Goal: Information Seeking & Learning: Learn about a topic

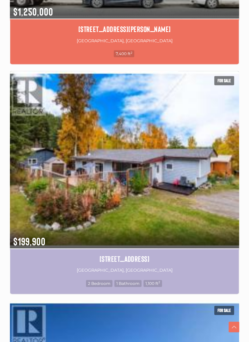
click at [147, 205] on img at bounding box center [124, 159] width 229 height 179
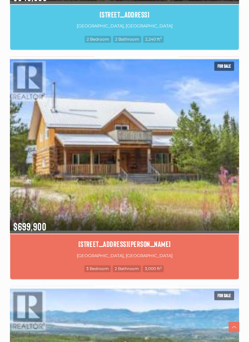
scroll to position [1762, 0]
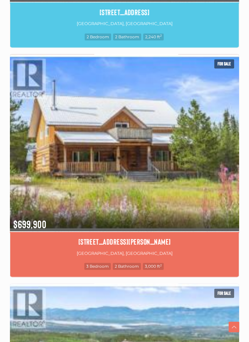
click at [125, 168] on img at bounding box center [124, 142] width 229 height 179
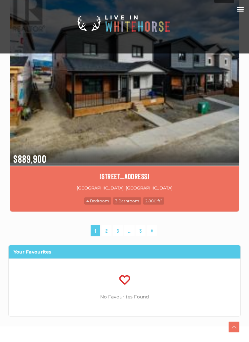
scroll to position [2744, 0]
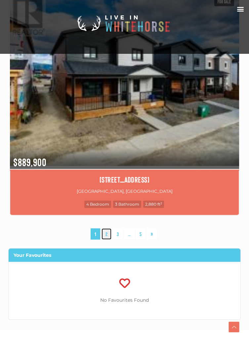
click at [107, 234] on link "2" at bounding box center [106, 235] width 10 height 12
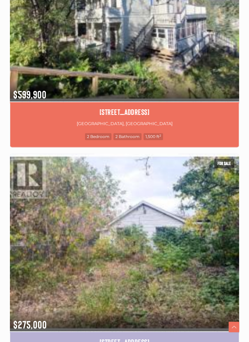
scroll to position [1893, 0]
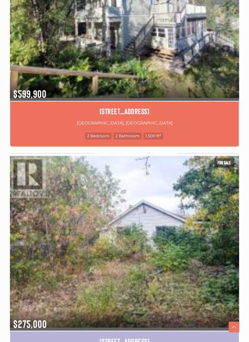
click at [145, 263] on img at bounding box center [124, 241] width 229 height 179
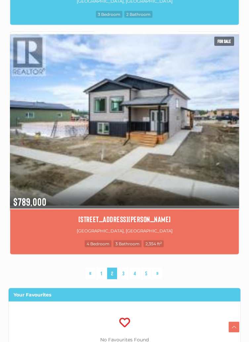
scroll to position [2699, 0]
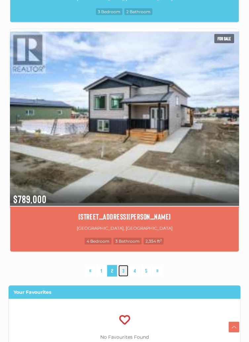
click at [125, 273] on link "3" at bounding box center [123, 271] width 10 height 12
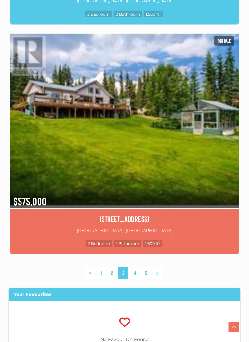
scroll to position [2689, 0]
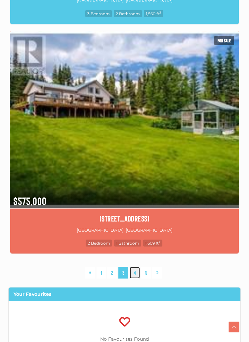
click at [136, 275] on link "4" at bounding box center [135, 273] width 10 height 12
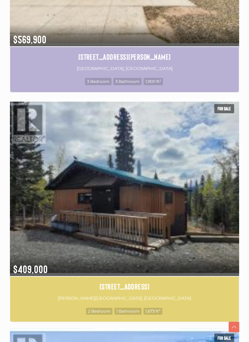
scroll to position [339, 0]
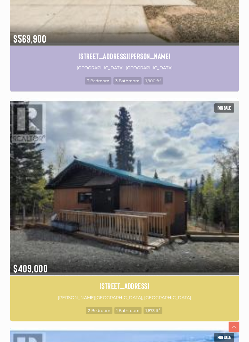
click at [126, 200] on img at bounding box center [124, 186] width 229 height 179
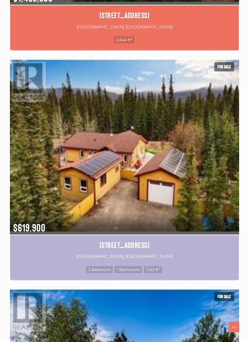
scroll to position [1070, 0]
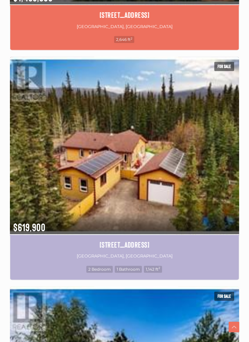
click at [119, 179] on img at bounding box center [124, 145] width 229 height 179
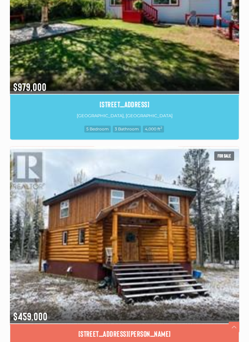
scroll to position [1670, 0]
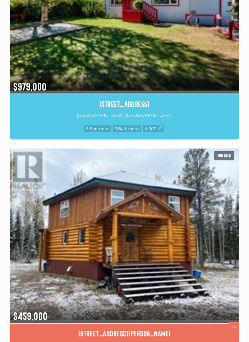
click at [145, 236] on img at bounding box center [124, 234] width 229 height 179
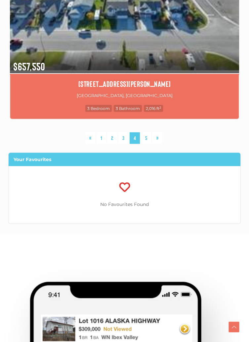
scroll to position [2824, 0]
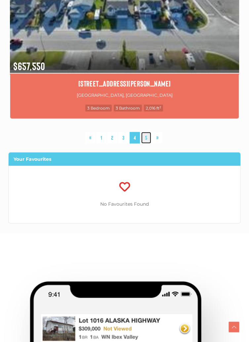
click at [149, 138] on link "5" at bounding box center [146, 138] width 10 height 12
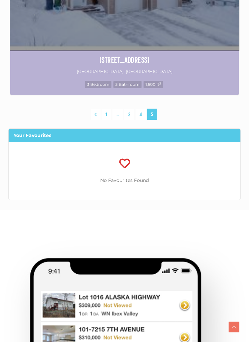
scroll to position [336, 0]
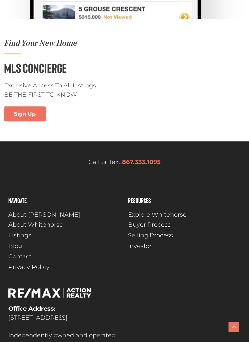
scroll to position [692, 0]
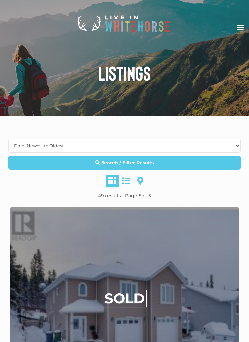
click at [213, 80] on h1 "Listings" at bounding box center [124, 73] width 242 height 20
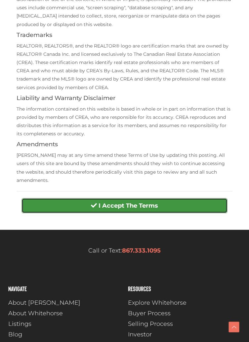
click at [145, 206] on strong "I Accept The Terms" at bounding box center [127, 205] width 59 height 7
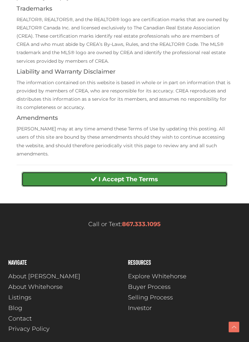
scroll to position [230, 0]
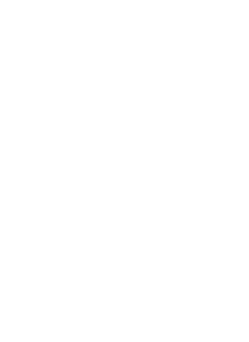
scroll to position [29, 0]
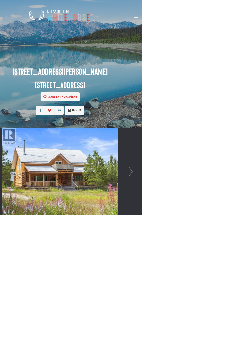
click at [234, 266] on link "Next" at bounding box center [232, 261] width 10 height 132
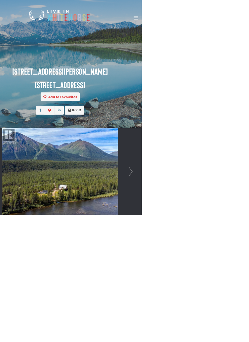
click at [231, 259] on link "Next" at bounding box center [232, 261] width 10 height 132
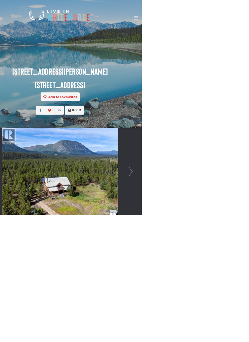
click at [235, 260] on link "Next" at bounding box center [232, 261] width 10 height 132
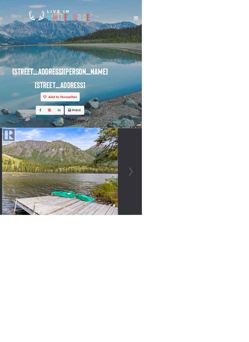
click at [233, 254] on link "Next" at bounding box center [232, 261] width 10 height 132
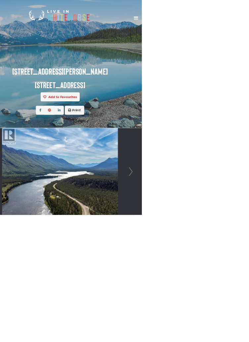
click at [236, 261] on link "Next" at bounding box center [232, 261] width 10 height 132
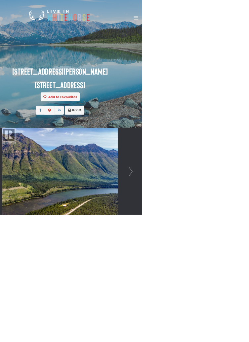
click at [234, 254] on link "Next" at bounding box center [232, 261] width 10 height 132
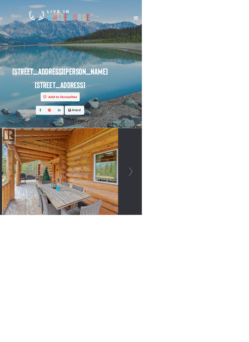
click at [237, 260] on div at bounding box center [124, 261] width 225 height 132
click at [233, 258] on link "Next" at bounding box center [232, 261] width 10 height 132
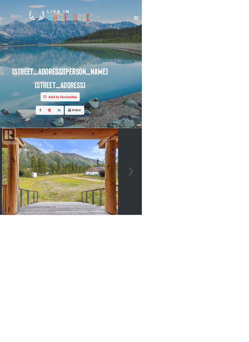
click at [235, 253] on link "Next" at bounding box center [232, 261] width 10 height 132
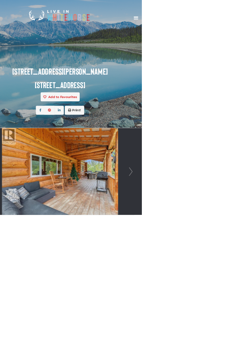
click at [235, 256] on link "Next" at bounding box center [232, 261] width 10 height 132
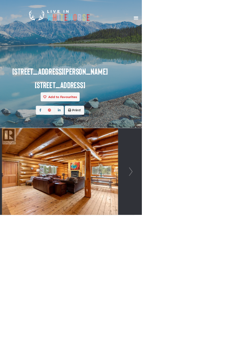
click at [233, 249] on link "Next" at bounding box center [232, 261] width 10 height 132
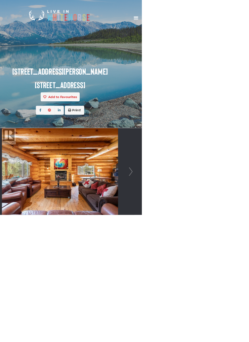
click at [230, 253] on link "Next" at bounding box center [232, 261] width 10 height 132
click at [235, 255] on link "Next" at bounding box center [232, 261] width 10 height 132
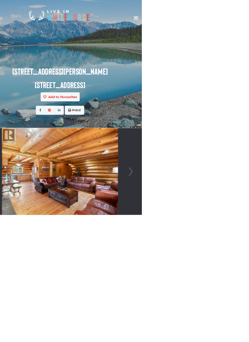
click at [235, 254] on link "Next" at bounding box center [232, 261] width 10 height 132
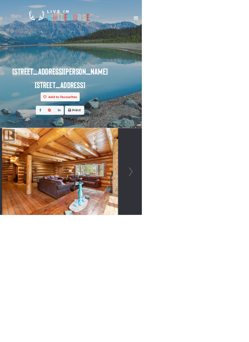
click at [231, 255] on link "Next" at bounding box center [232, 261] width 10 height 132
click at [235, 258] on link "Next" at bounding box center [232, 261] width 10 height 132
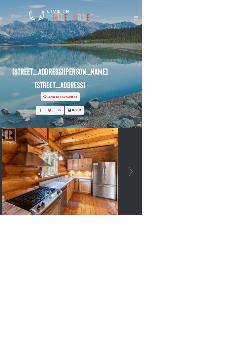
click at [235, 249] on link "Next" at bounding box center [232, 261] width 10 height 132
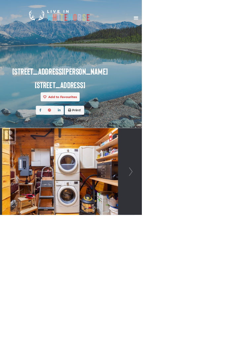
click at [235, 250] on link "Next" at bounding box center [232, 261] width 10 height 132
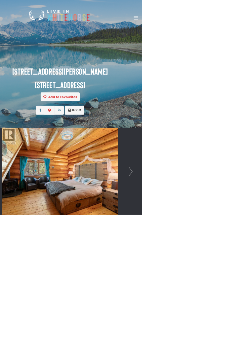
click at [235, 250] on link "Next" at bounding box center [232, 261] width 10 height 132
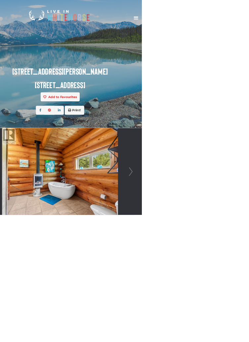
click at [236, 248] on link "Next" at bounding box center [232, 261] width 10 height 132
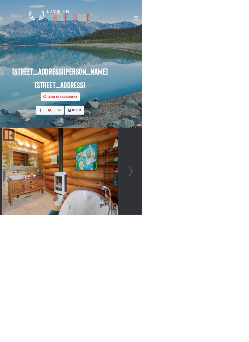
click at [236, 248] on link "Next" at bounding box center [232, 261] width 10 height 132
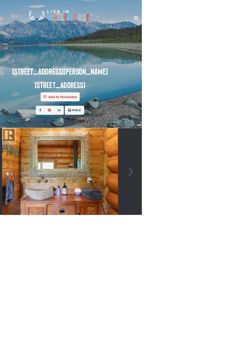
click at [236, 248] on link "Next" at bounding box center [232, 261] width 10 height 132
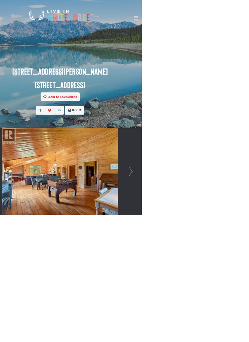
click at [236, 248] on link "Next" at bounding box center [232, 261] width 10 height 132
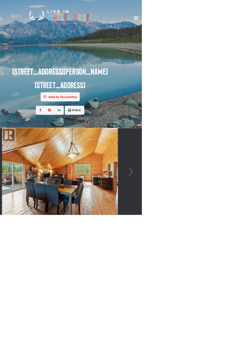
click at [236, 248] on link "Next" at bounding box center [232, 261] width 10 height 132
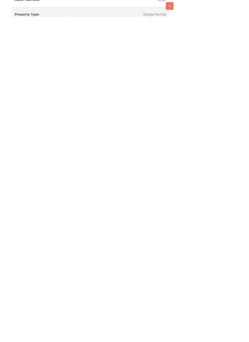
scroll to position [206, 0]
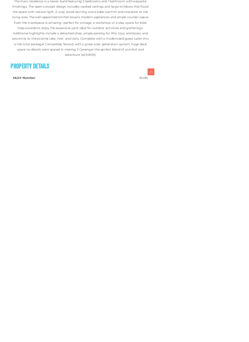
scroll to position [364, 0]
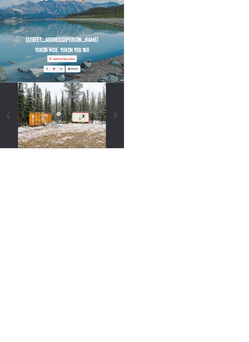
click at [235, 267] on link "Next" at bounding box center [232, 261] width 10 height 132
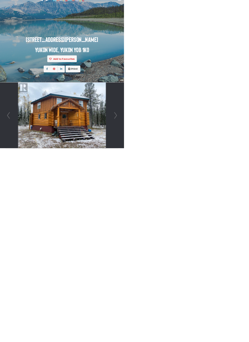
click at [237, 267] on div at bounding box center [124, 261] width 225 height 132
click at [235, 269] on link "Next" at bounding box center [232, 261] width 10 height 132
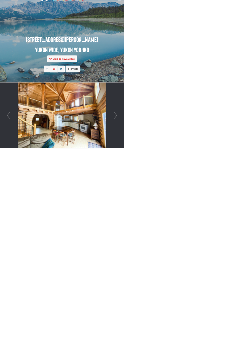
click at [236, 267] on link "Next" at bounding box center [232, 261] width 10 height 132
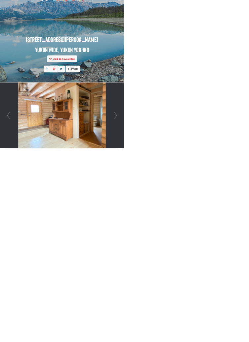
click at [235, 253] on link "Next" at bounding box center [232, 261] width 10 height 132
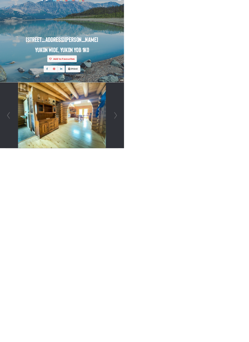
click at [236, 257] on link "Next" at bounding box center [232, 261] width 10 height 132
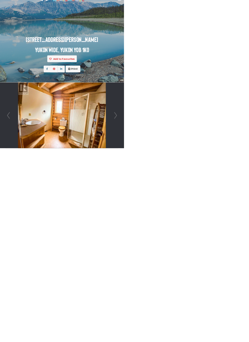
click at [237, 252] on div at bounding box center [124, 261] width 225 height 132
click at [236, 269] on link "Next" at bounding box center [232, 261] width 10 height 132
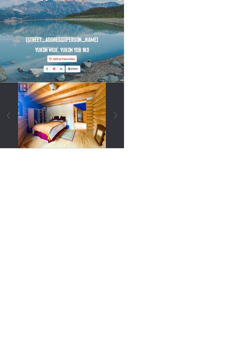
click at [234, 250] on link "Next" at bounding box center [232, 261] width 10 height 132
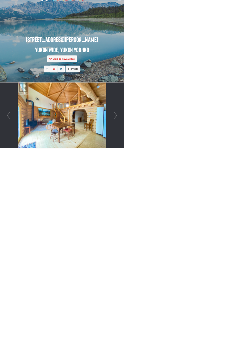
click at [233, 254] on link "Next" at bounding box center [232, 261] width 10 height 132
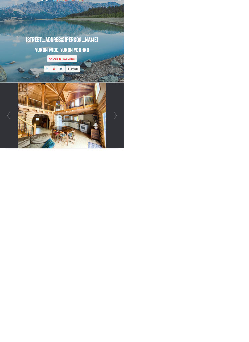
click at [236, 263] on link "Next" at bounding box center [232, 261] width 10 height 132
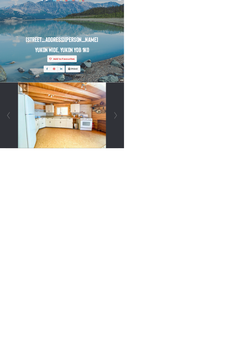
click at [237, 266] on div at bounding box center [124, 261] width 225 height 132
click at [237, 255] on link "Next" at bounding box center [232, 261] width 10 height 132
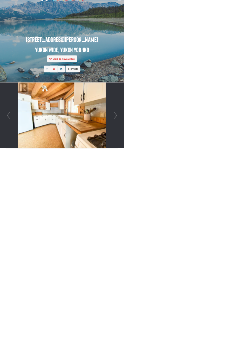
click at [237, 249] on div at bounding box center [124, 261] width 225 height 132
click at [237, 263] on div at bounding box center [124, 261] width 225 height 132
